Goal: Task Accomplishment & Management: Use online tool/utility

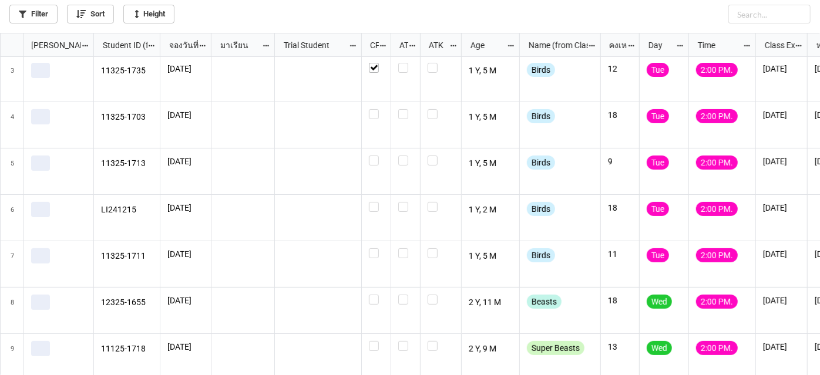
scroll to position [106, 0]
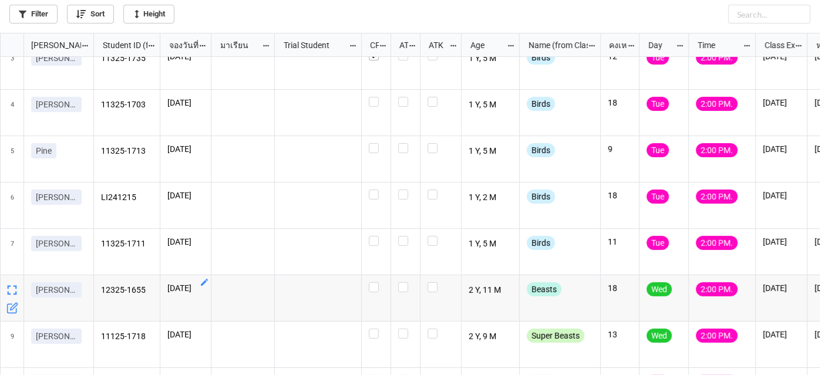
click at [205, 281] on icon "grid" at bounding box center [204, 282] width 7 height 7
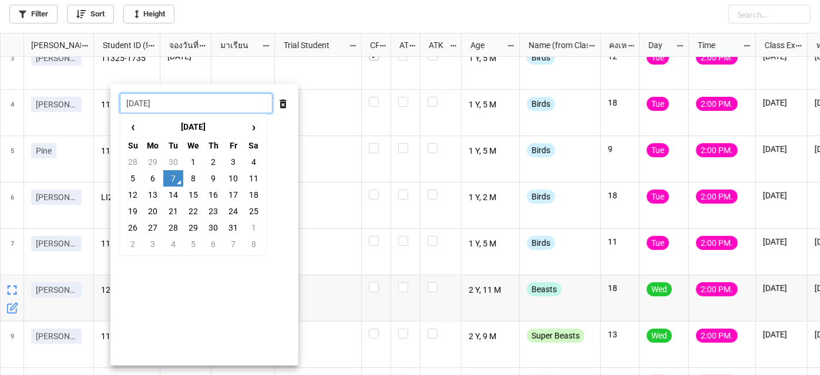
click at [213, 105] on input "[DATE]" at bounding box center [196, 103] width 153 height 20
click at [198, 176] on td "8" at bounding box center [193, 178] width 20 height 16
type input "[DATE]"
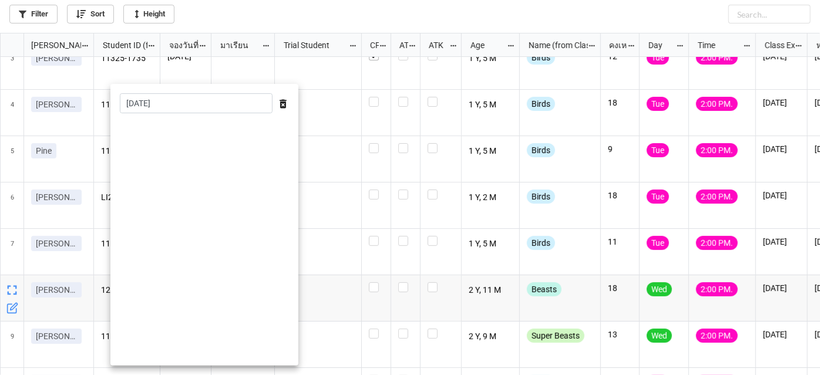
click at [342, 260] on div at bounding box center [410, 187] width 820 height 375
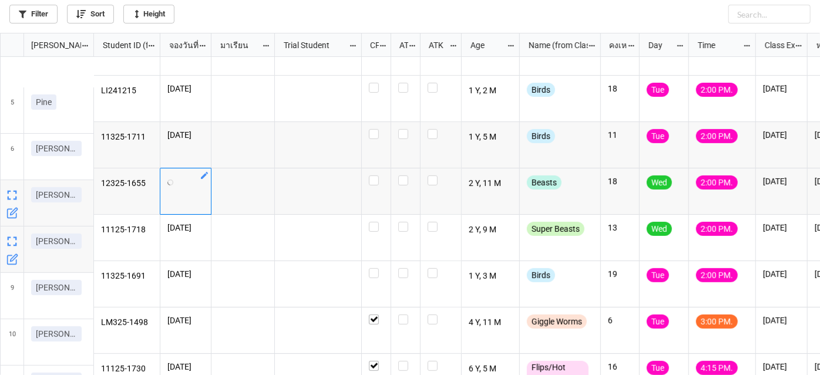
scroll to position [213, 0]
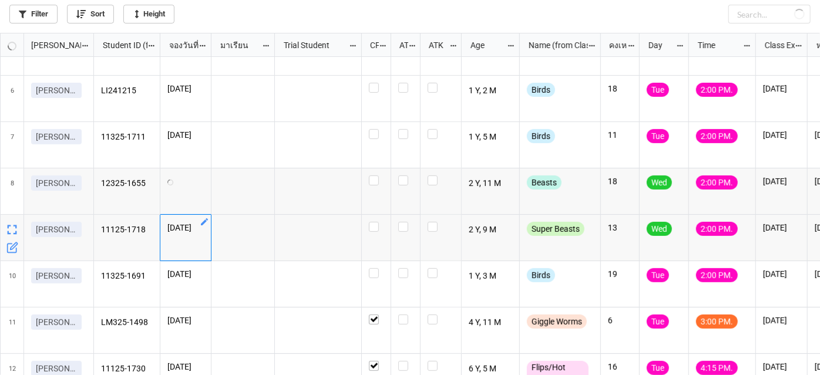
click at [205, 221] on icon "grid" at bounding box center [204, 221] width 7 height 7
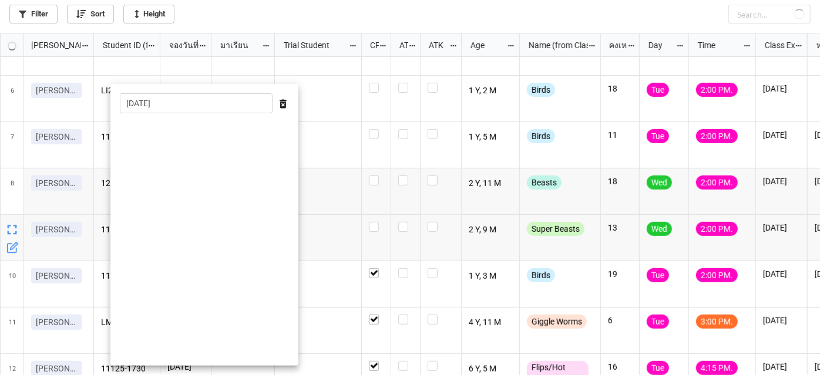
checkbox input "true"
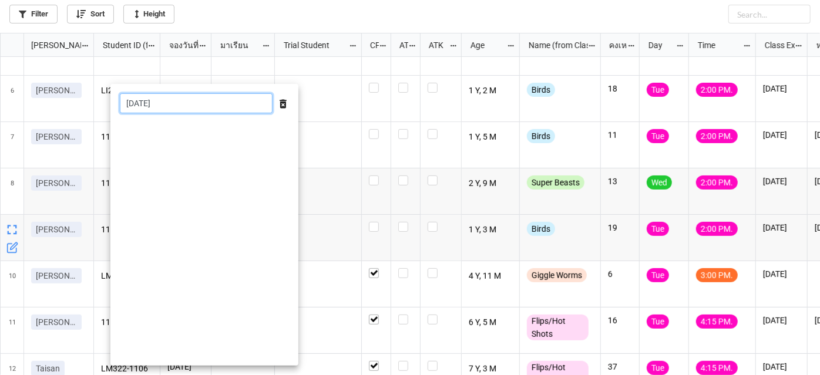
click at [207, 106] on input "[DATE]" at bounding box center [196, 103] width 153 height 20
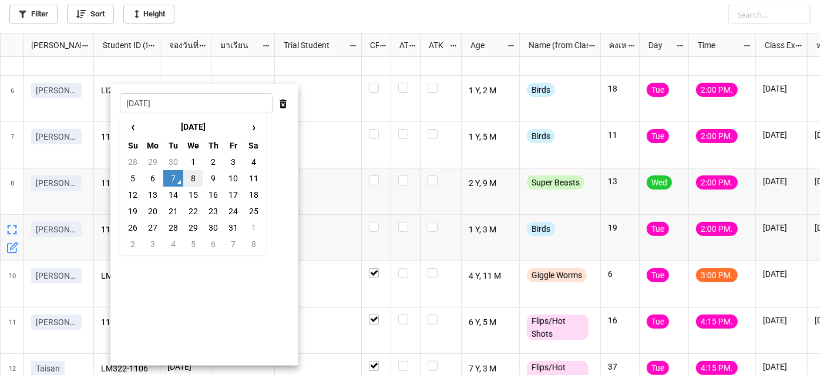
click at [196, 179] on td "8" at bounding box center [193, 178] width 20 height 16
type input "[DATE]"
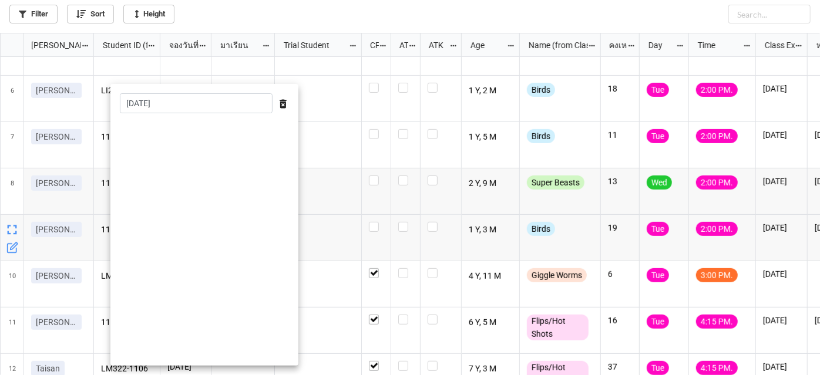
click at [345, 218] on div at bounding box center [410, 187] width 820 height 375
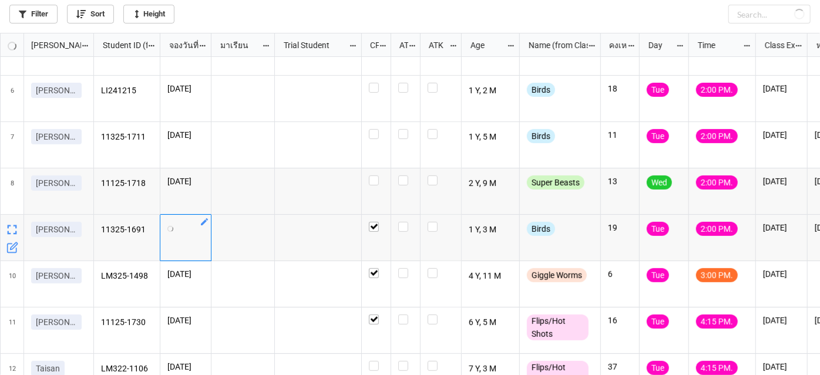
checkbox input "true"
checkbox input "false"
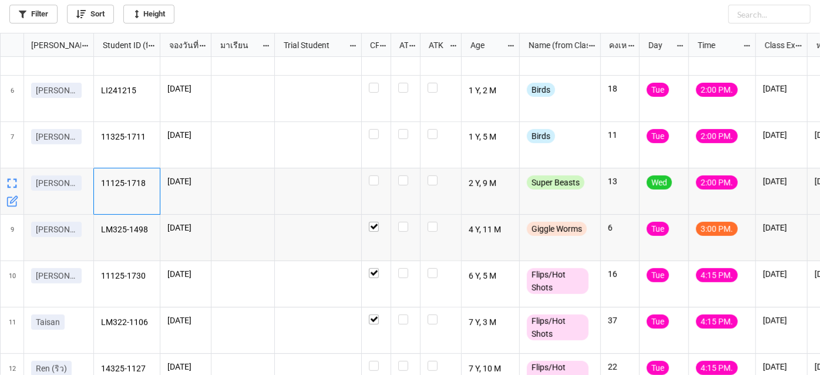
click at [147, 179] on p "11125-1718" at bounding box center [127, 184] width 52 height 16
click at [207, 173] on icon "grid" at bounding box center [204, 175] width 7 height 7
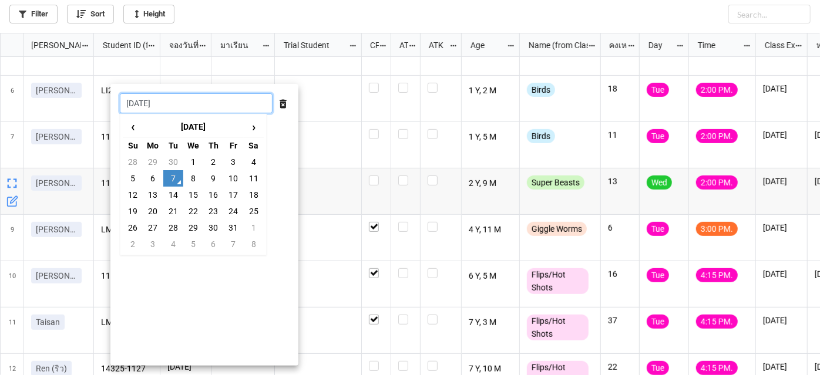
click at [235, 100] on input "[DATE]" at bounding box center [196, 103] width 153 height 20
click at [194, 174] on td "8" at bounding box center [193, 178] width 20 height 16
type input "[DATE]"
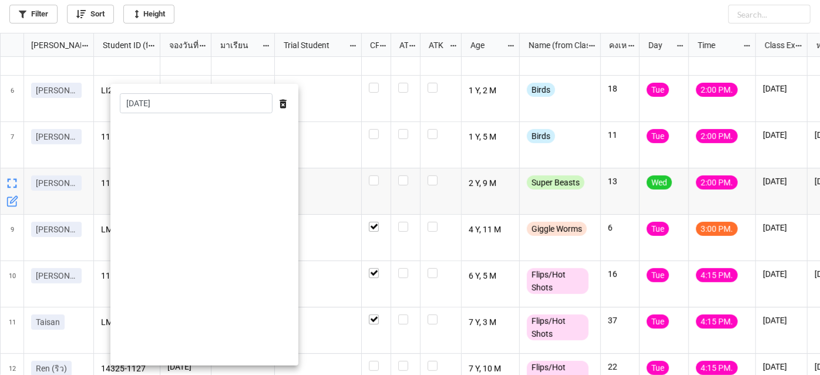
click at [322, 135] on div at bounding box center [410, 187] width 820 height 375
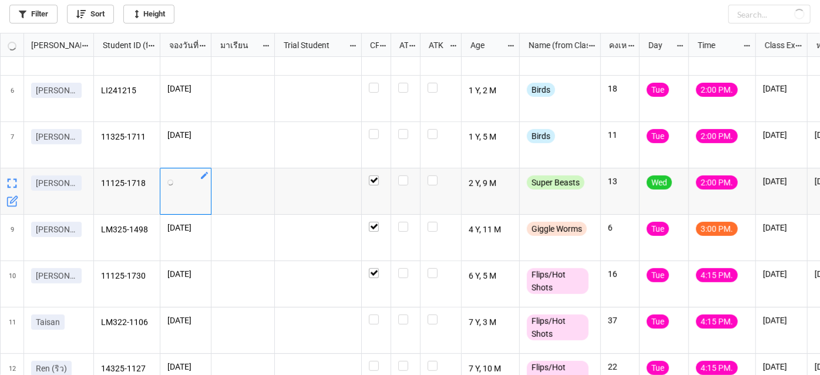
checkbox input "true"
checkbox input "false"
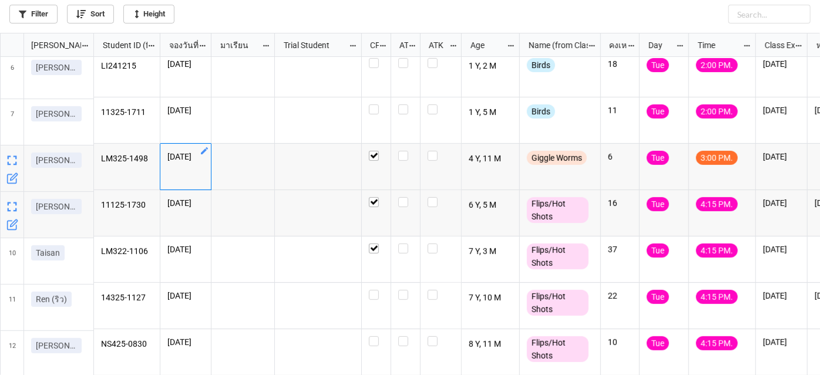
scroll to position [243, 0]
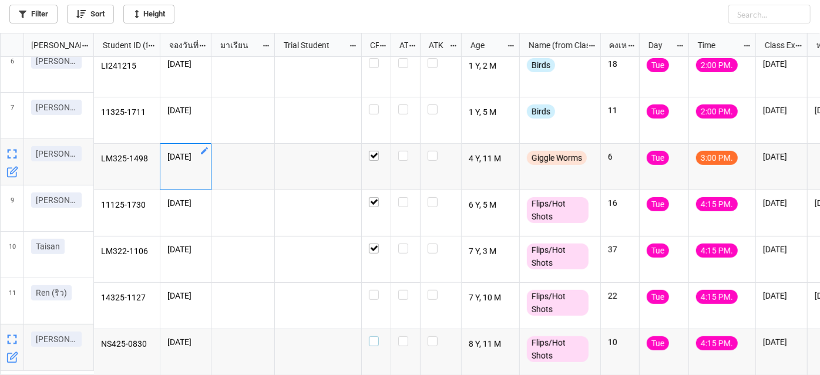
click at [372, 337] on label "grid" at bounding box center [376, 337] width 15 height 0
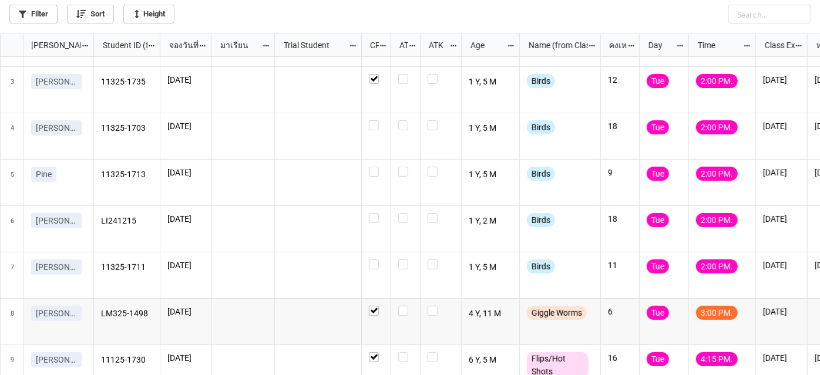
scroll to position [29, 0]
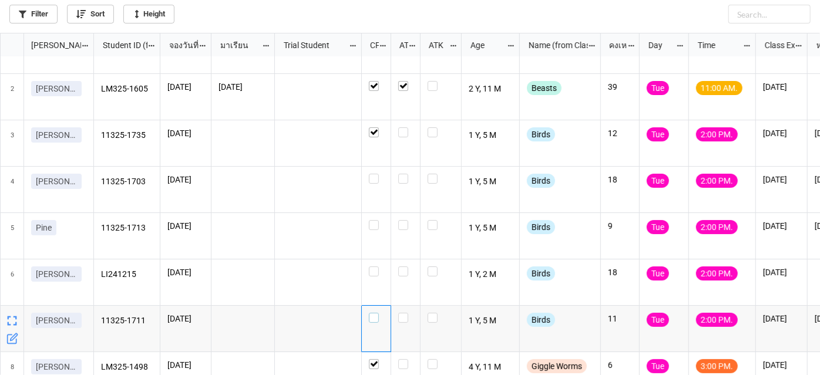
click at [376, 313] on label "grid" at bounding box center [376, 313] width 15 height 0
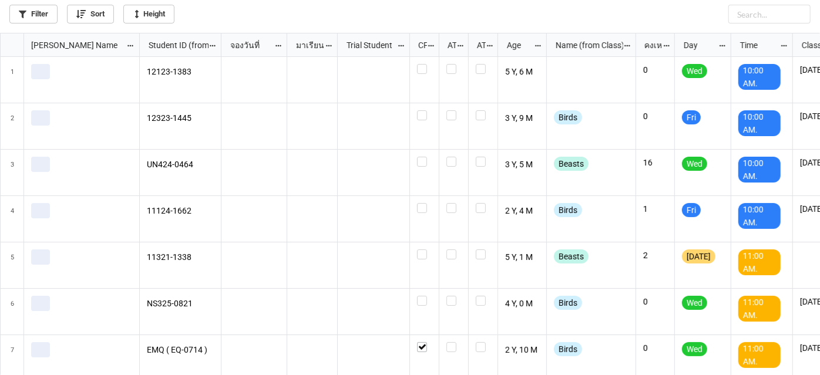
scroll to position [336, 813]
click at [35, 12] on link "Filter" at bounding box center [33, 14] width 48 height 19
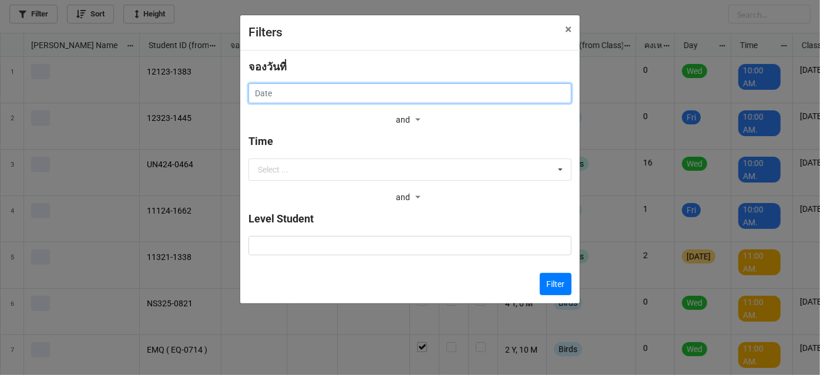
click at [338, 92] on input "text" at bounding box center [409, 93] width 323 height 20
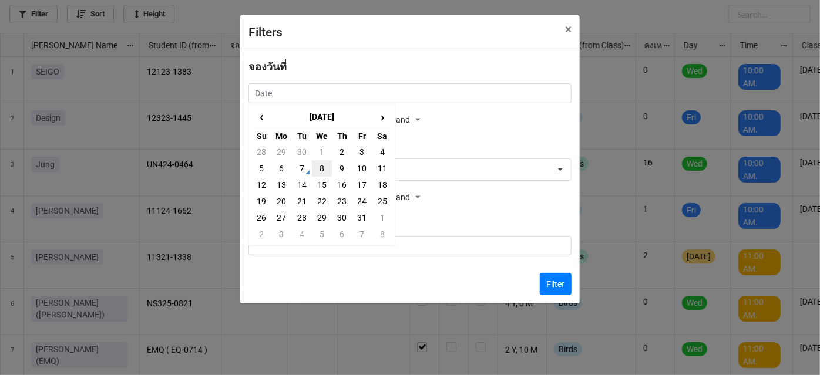
click at [316, 173] on td "8" at bounding box center [322, 168] width 20 height 16
type input "[DATE]"
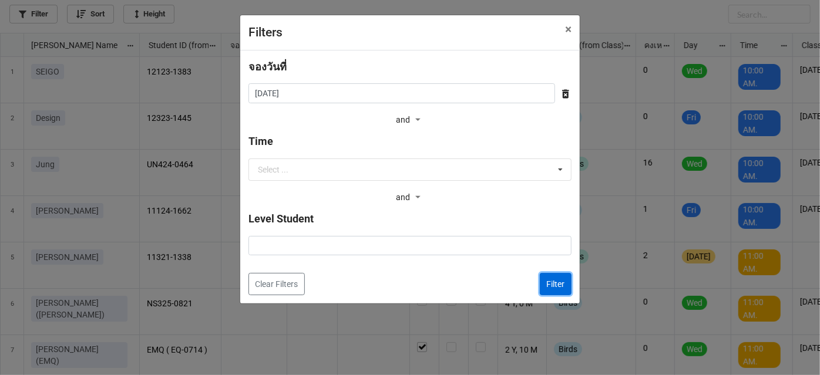
click at [551, 281] on button "Filter" at bounding box center [556, 284] width 32 height 22
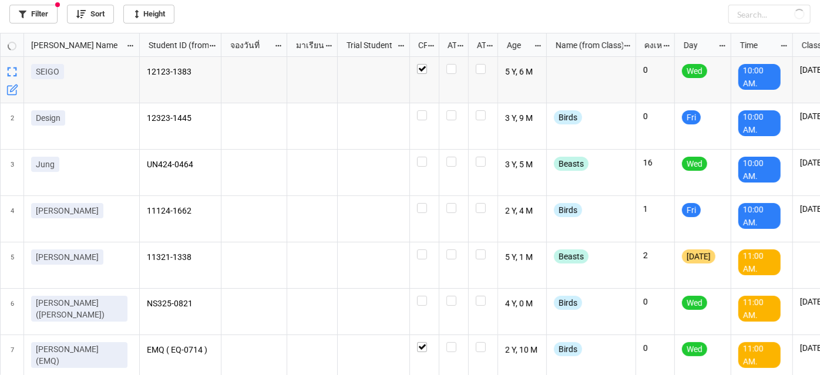
checkbox input "true"
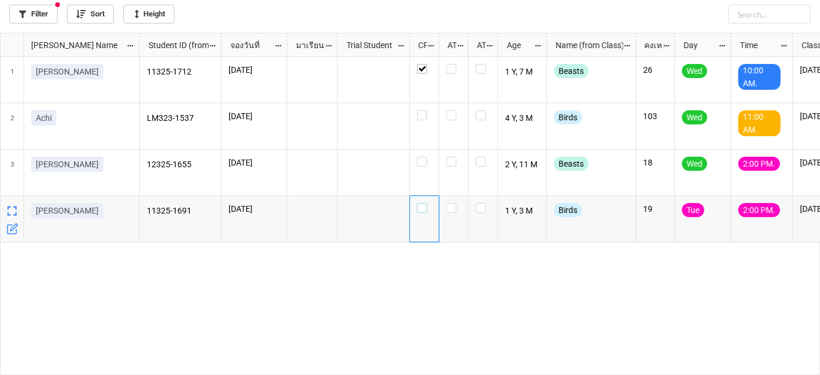
click at [423, 203] on label "grid" at bounding box center [424, 203] width 15 height 0
click at [283, 201] on icon "grid" at bounding box center [279, 202] width 9 height 9
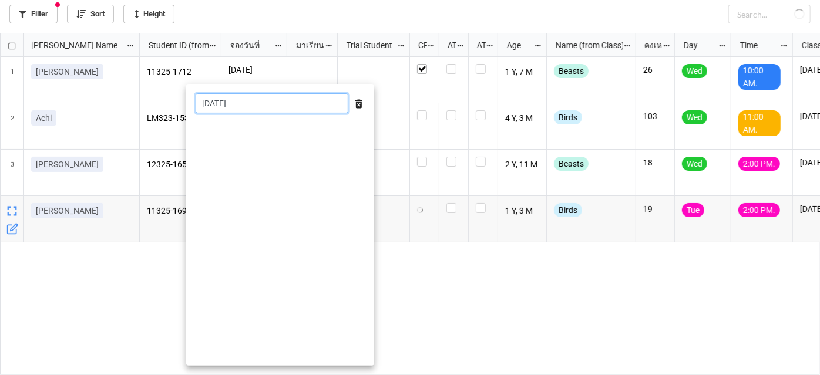
click at [282, 100] on input "[DATE]" at bounding box center [272, 103] width 153 height 20
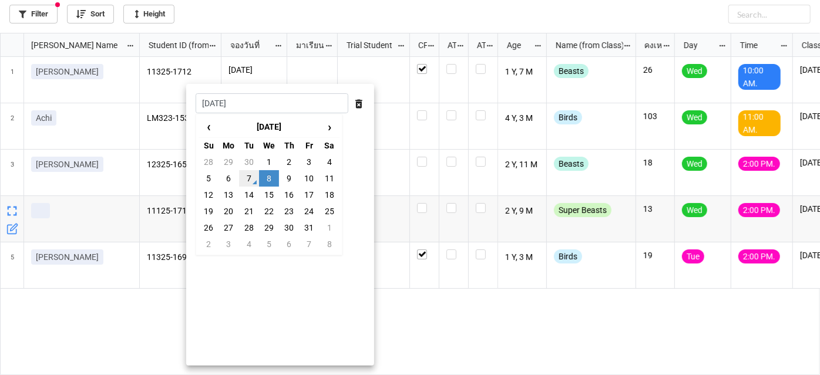
click at [251, 176] on td "7" at bounding box center [249, 178] width 20 height 16
type input "[DATE]"
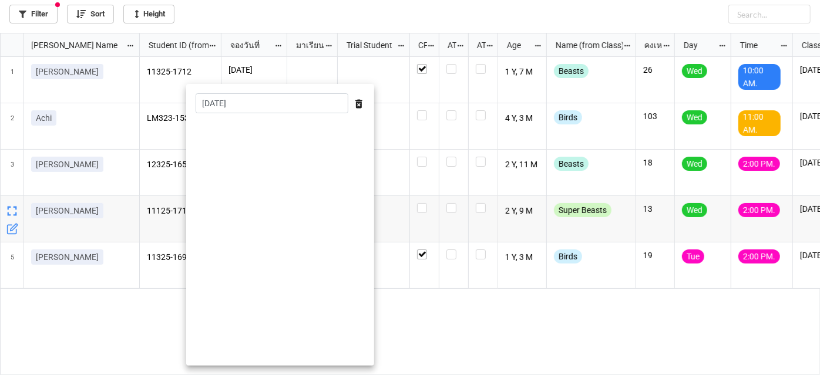
click at [543, 332] on div at bounding box center [410, 187] width 820 height 375
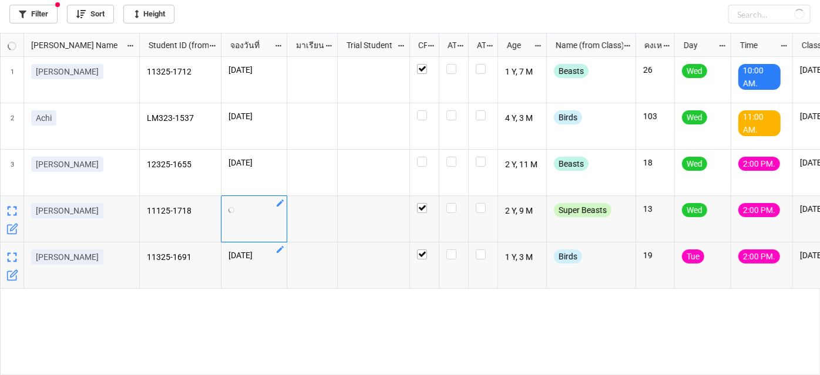
checkbox input "true"
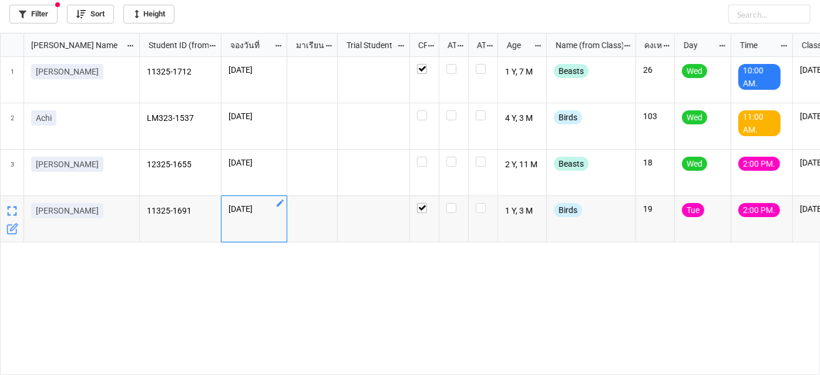
click at [278, 201] on icon "grid" at bounding box center [279, 202] width 9 height 9
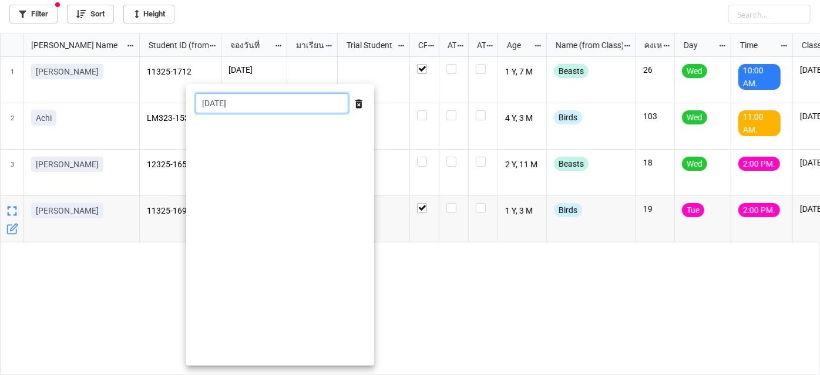
click at [273, 103] on input "[DATE]" at bounding box center [272, 103] width 153 height 20
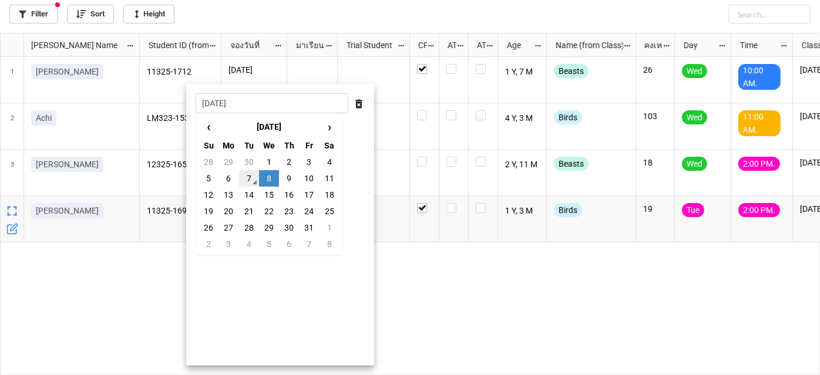
click at [255, 175] on td "7" at bounding box center [249, 178] width 20 height 16
type input "[DATE]"
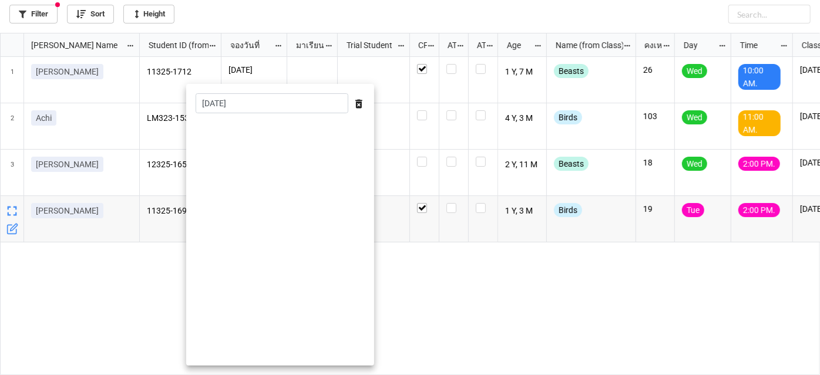
click at [436, 263] on div at bounding box center [410, 187] width 820 height 375
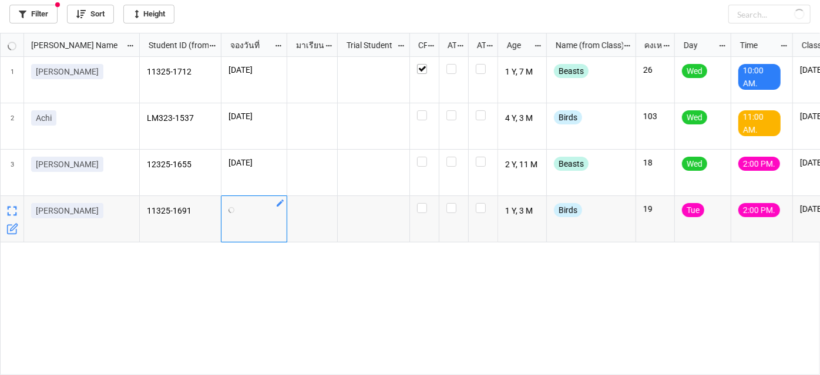
checkbox input "false"
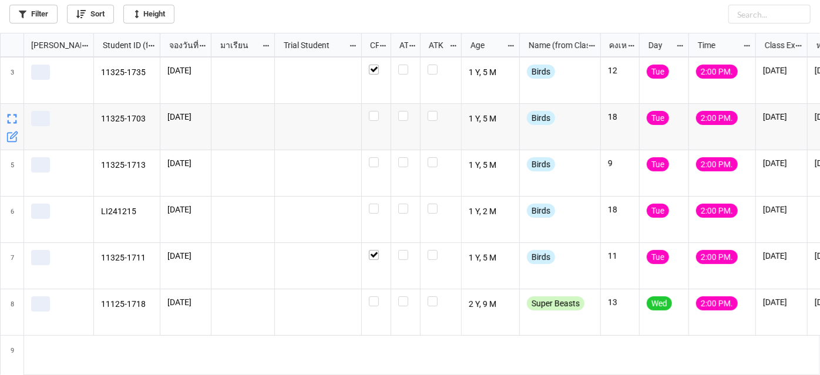
scroll to position [160, 0]
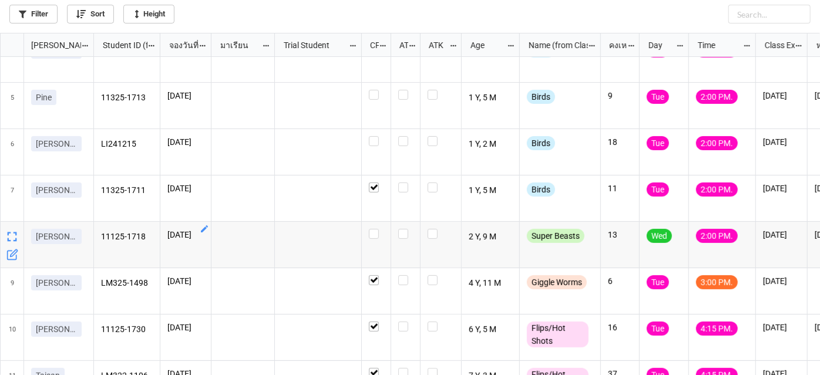
click at [208, 227] on icon "grid" at bounding box center [204, 228] width 9 height 9
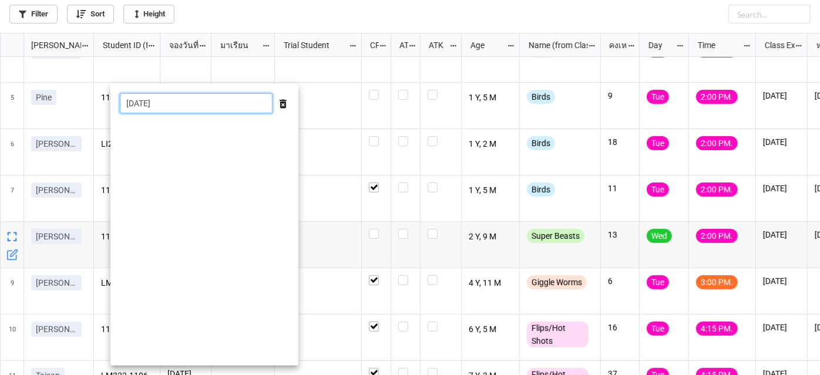
click at [213, 109] on input "[DATE]" at bounding box center [196, 103] width 153 height 20
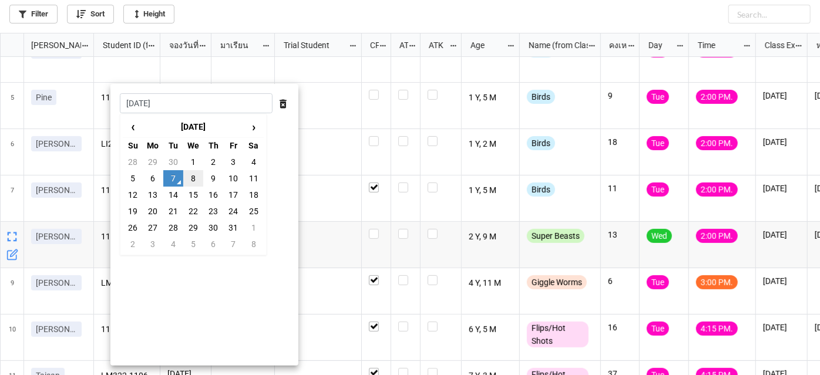
click at [189, 177] on td "8" at bounding box center [193, 178] width 20 height 16
type input "[DATE]"
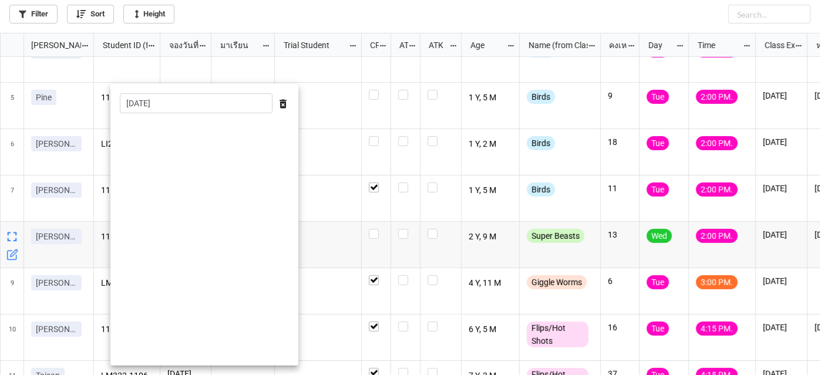
click at [352, 186] on div at bounding box center [410, 187] width 820 height 375
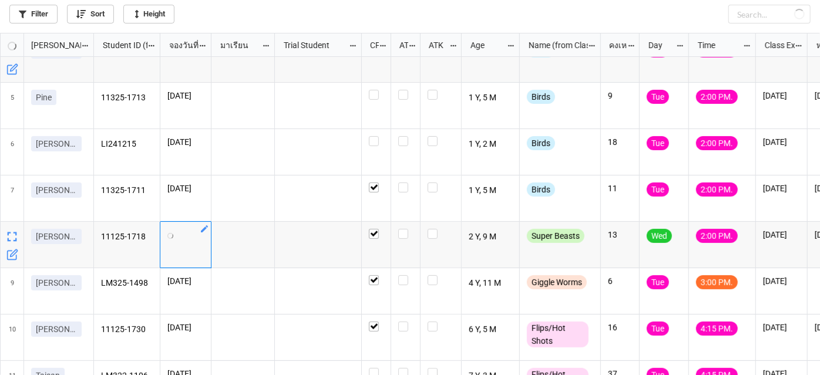
checkbox input "true"
checkbox input "false"
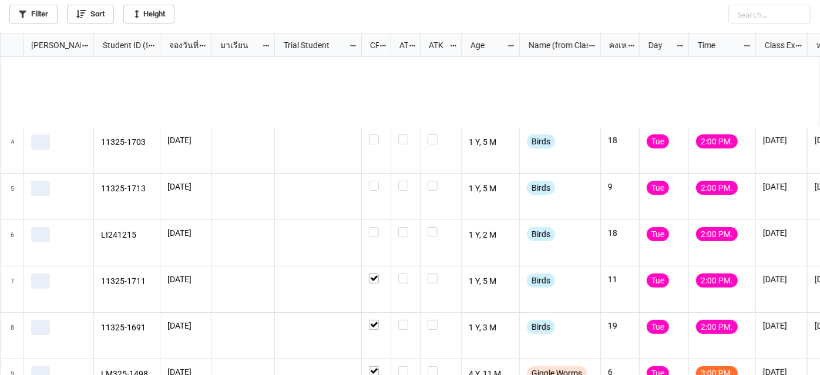
scroll to position [160, 0]
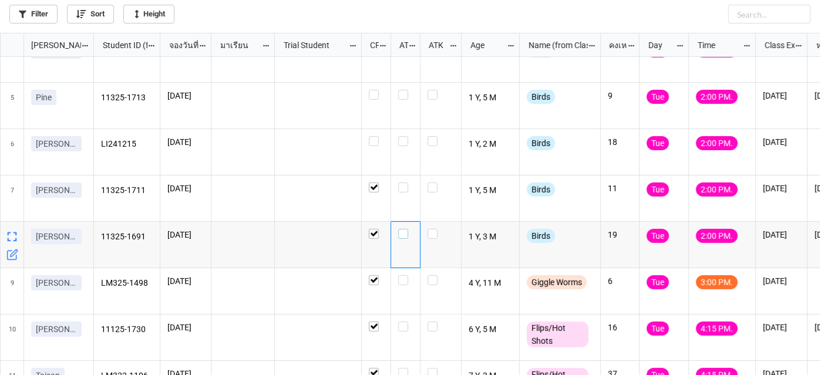
click at [402, 229] on label "grid" at bounding box center [405, 229] width 15 height 0
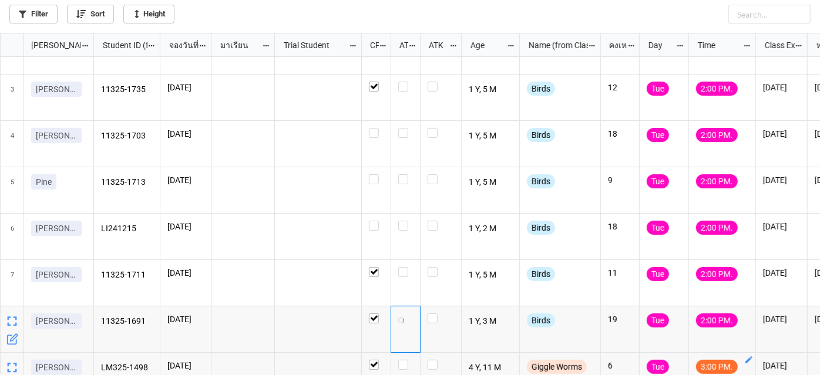
scroll to position [53, 0]
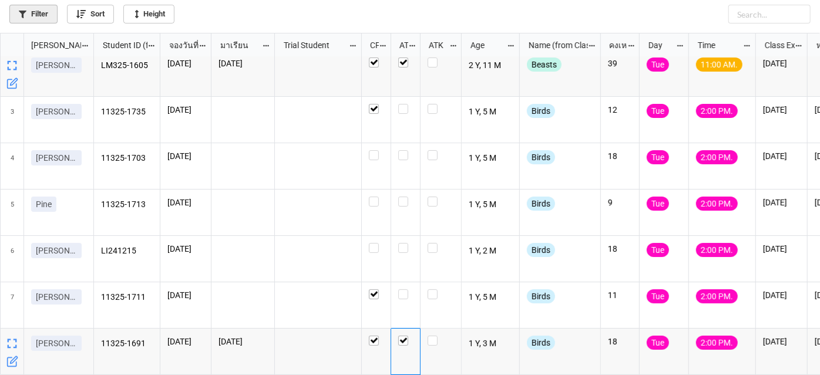
click at [26, 22] on link "Filter" at bounding box center [33, 14] width 48 height 19
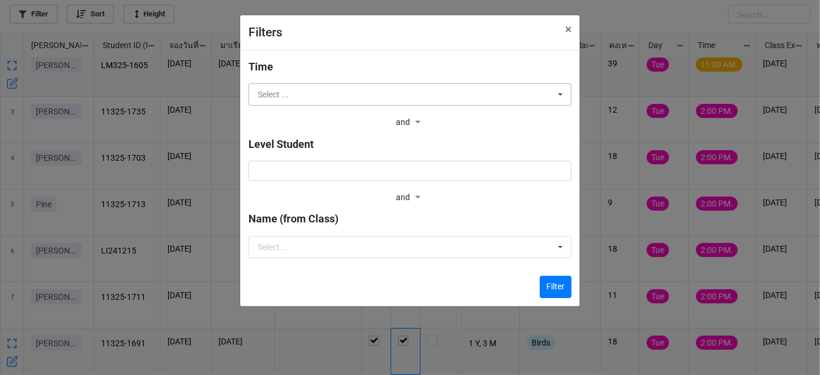
click at [287, 98] on input "text" at bounding box center [411, 94] width 322 height 21
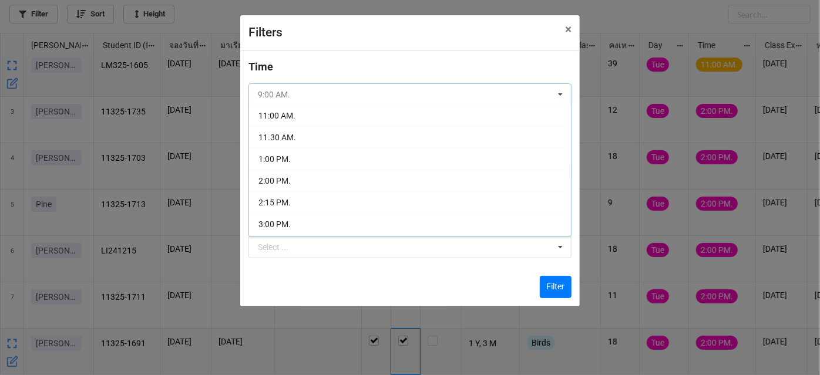
scroll to position [106, 0]
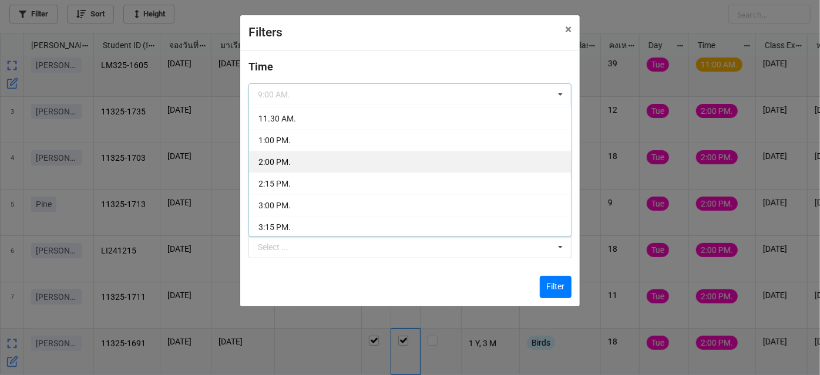
click at [327, 166] on div "2:00 PM." at bounding box center [410, 162] width 322 height 22
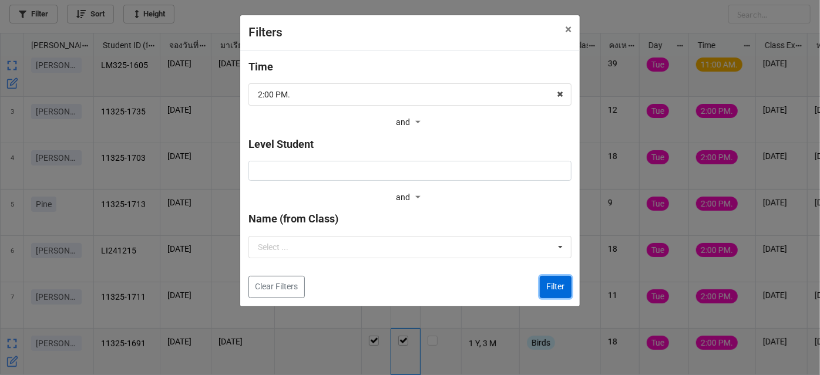
click at [560, 292] on button "Filter" at bounding box center [556, 287] width 32 height 22
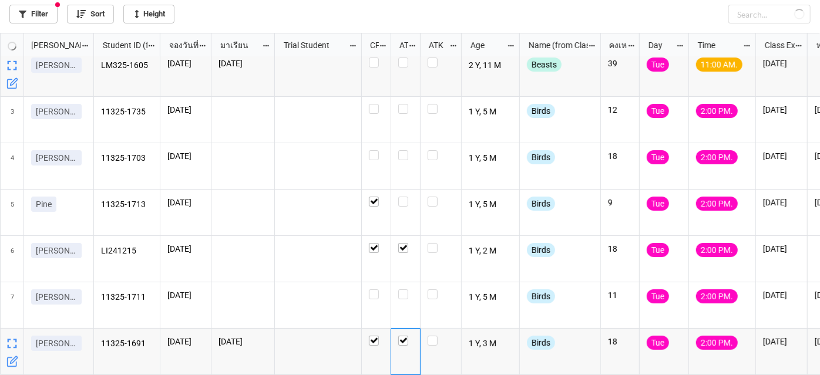
checkbox input "true"
checkbox input "false"
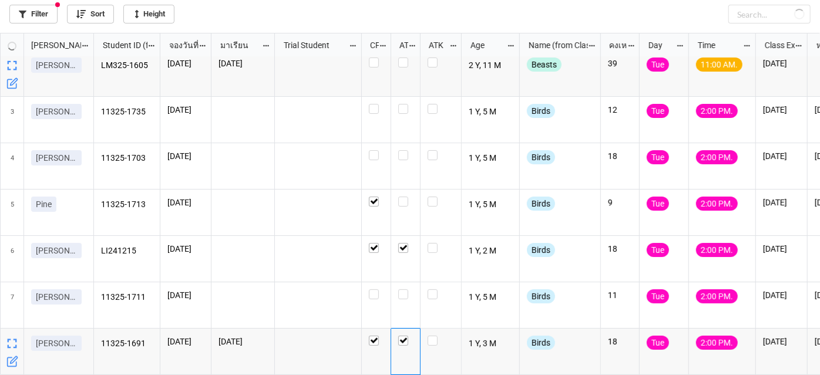
checkbox input "false"
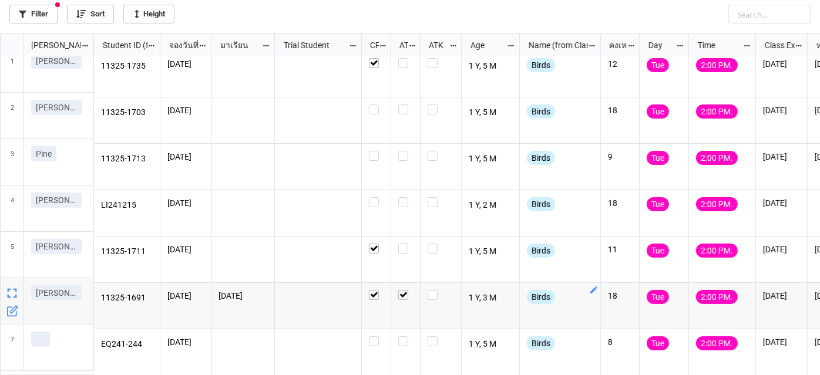
scroll to position [11, 0]
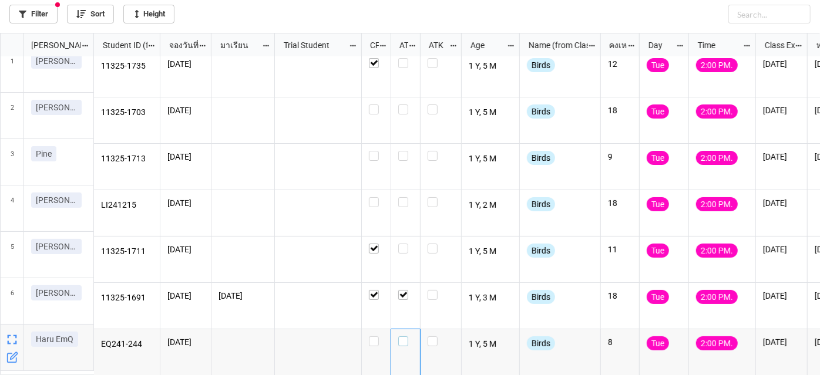
click at [403, 337] on label "grid" at bounding box center [405, 337] width 15 height 0
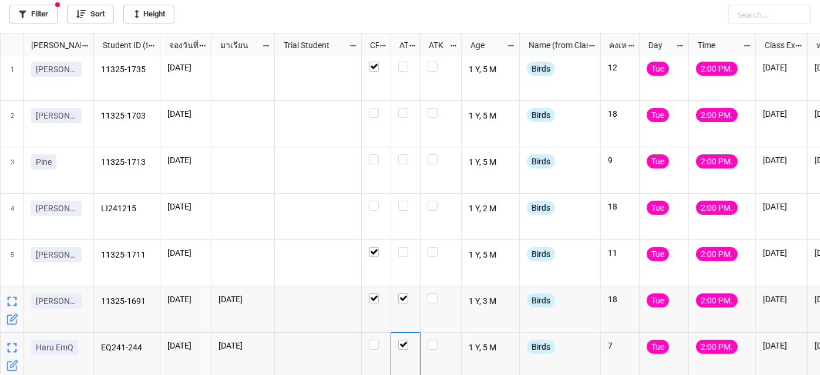
scroll to position [0, 0]
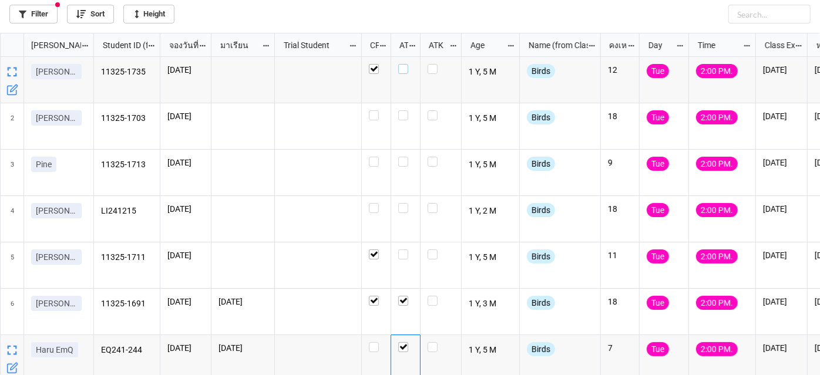
click at [403, 64] on label "grid" at bounding box center [405, 64] width 15 height 0
click at [402, 110] on label "grid" at bounding box center [405, 110] width 15 height 0
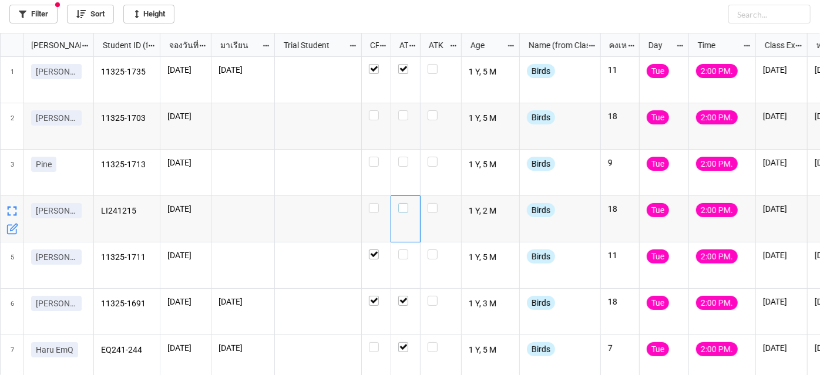
click at [403, 203] on label "grid" at bounding box center [405, 203] width 15 height 0
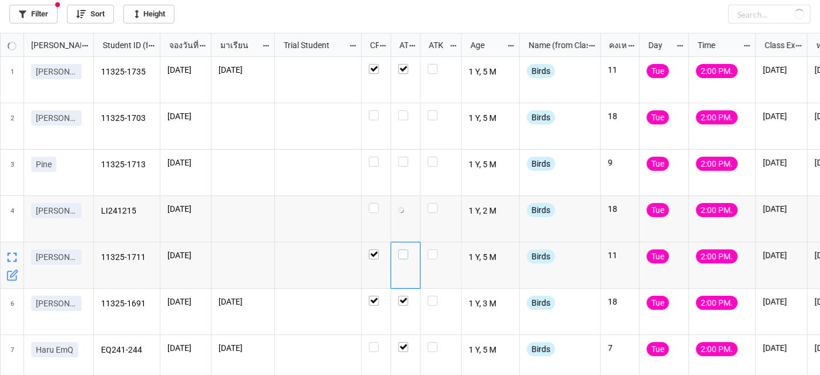
click at [399, 250] on label "grid" at bounding box center [405, 250] width 15 height 0
checkbox input "true"
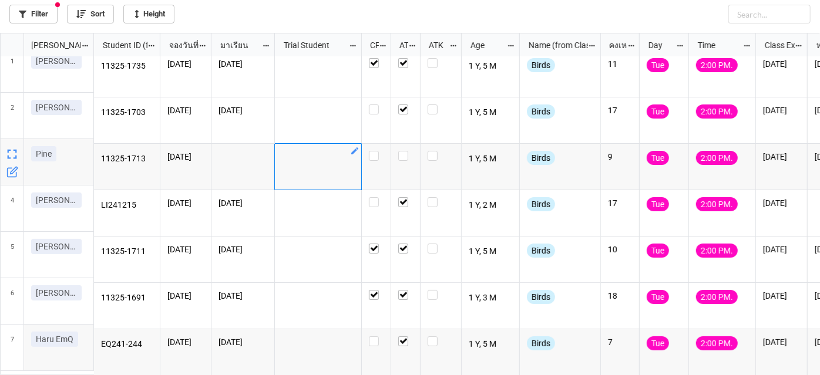
drag, startPoint x: 539, startPoint y: 322, endPoint x: 334, endPoint y: 168, distance: 257.1
click at [334, 168] on div "grid" at bounding box center [318, 167] width 87 height 46
